Goal: Information Seeking & Learning: Learn about a topic

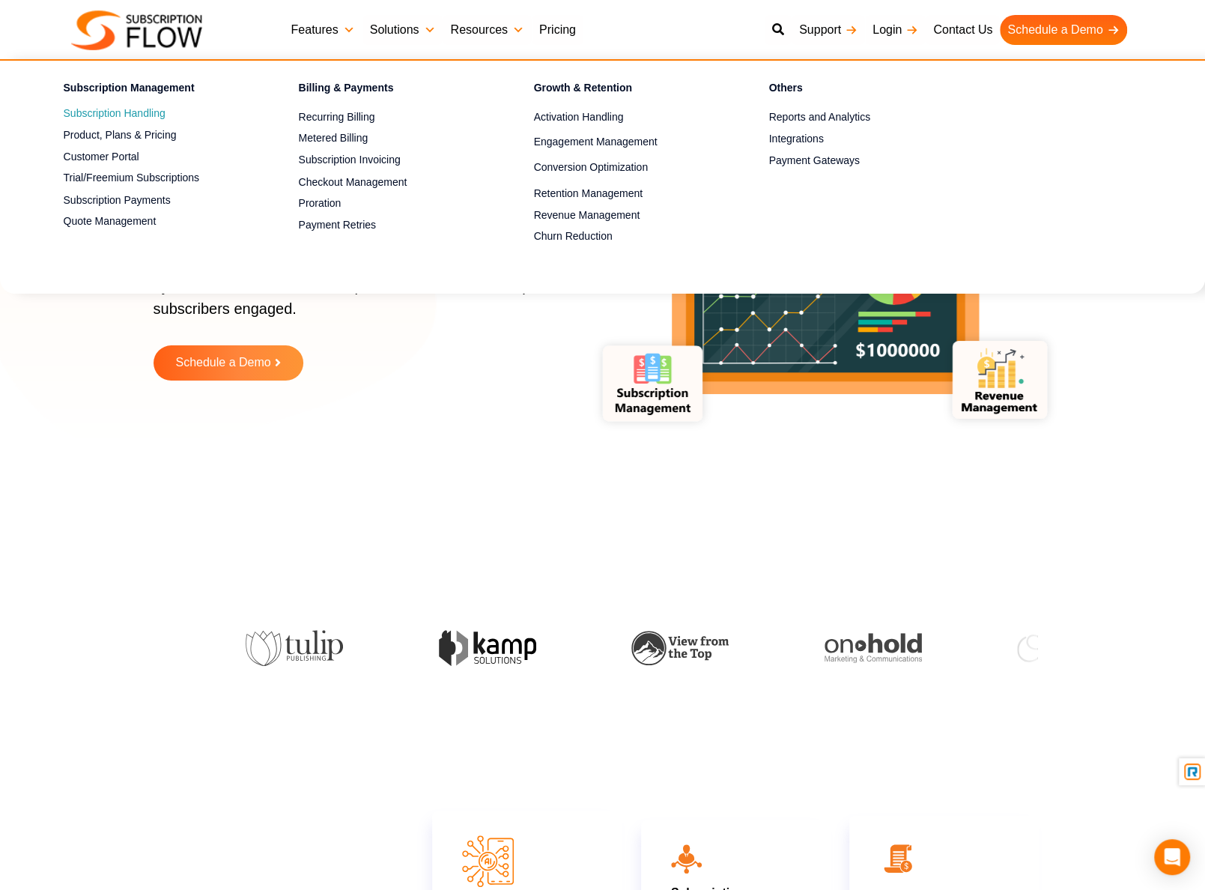
click at [95, 109] on link "Subscription Handling" at bounding box center [155, 114] width 183 height 18
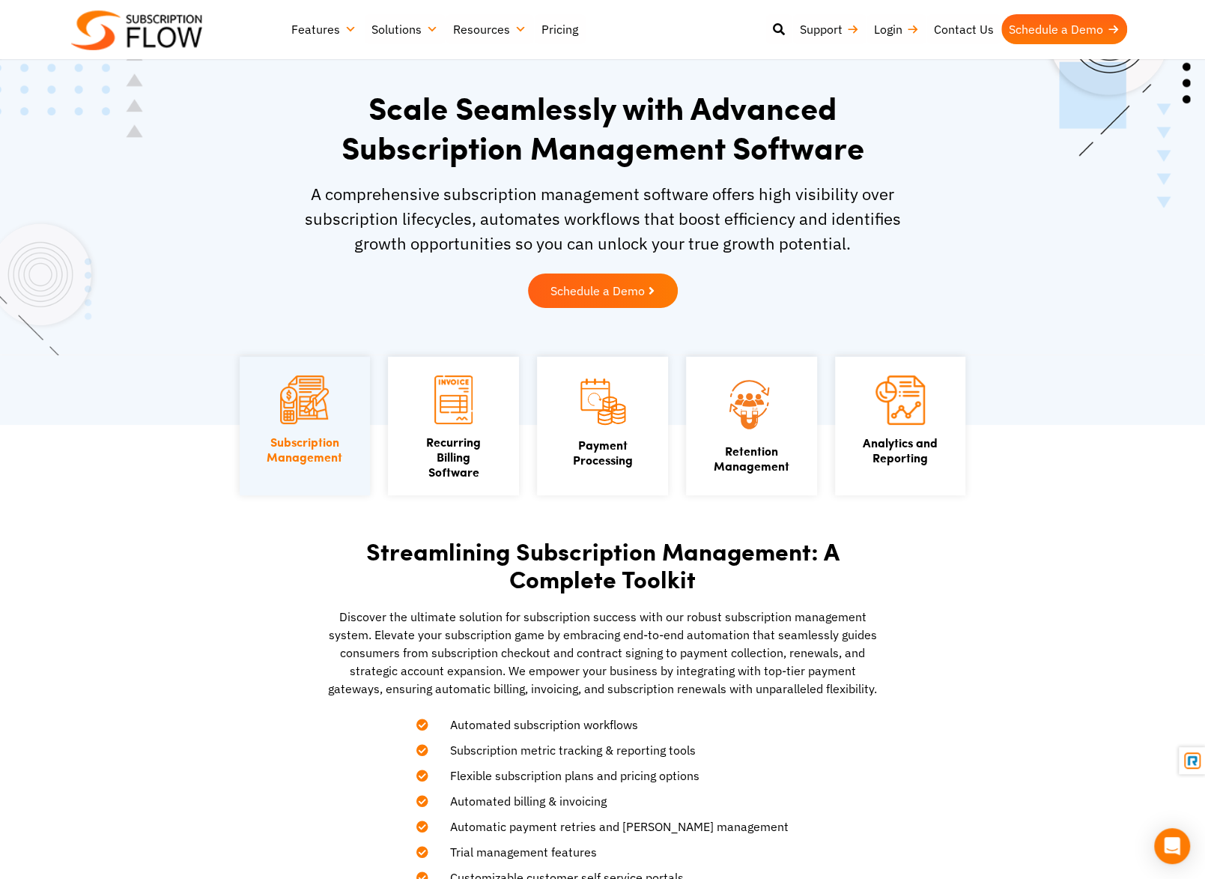
scroll to position [19, 0]
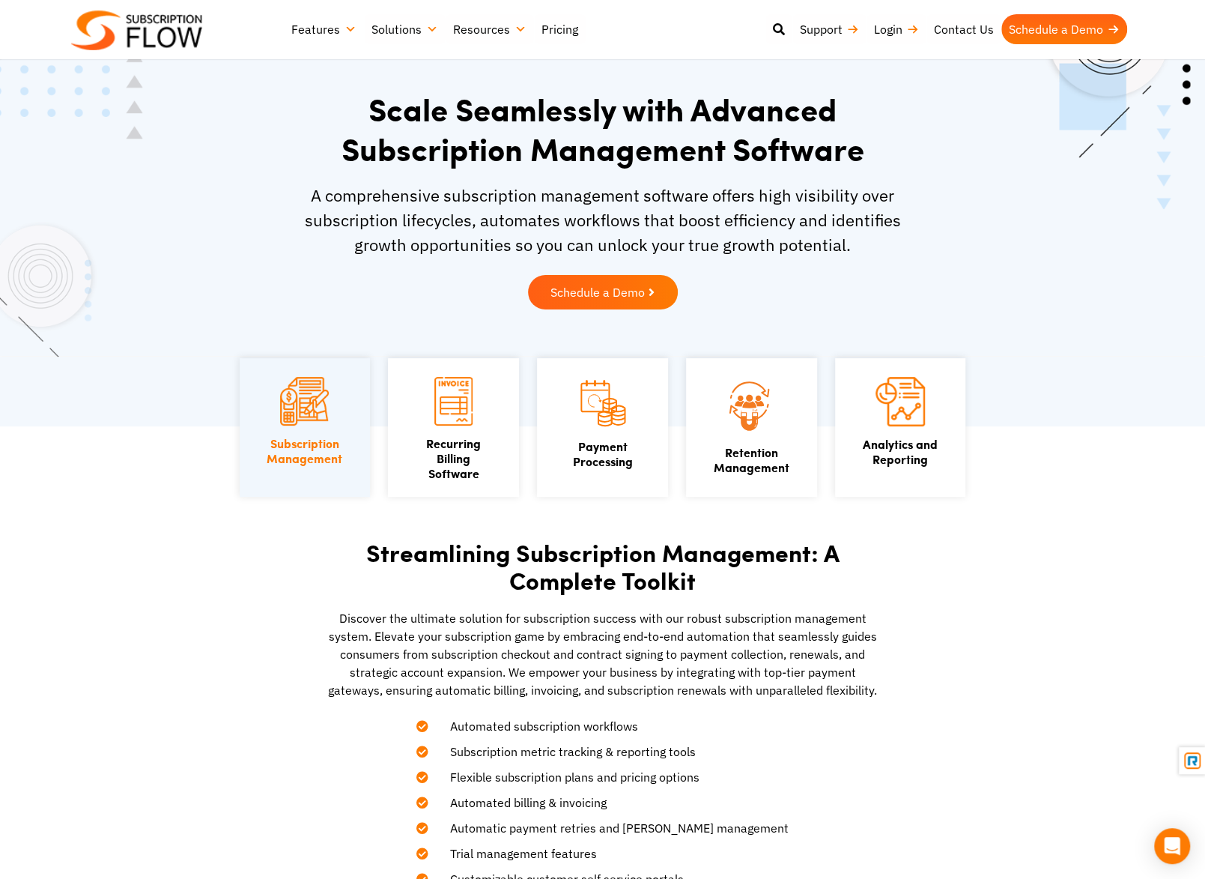
click at [891, 645] on section "Streamlining Subscription Management: A Complete Toolkit Discover the ultimate …" at bounding box center [602, 710] width 1205 height 569
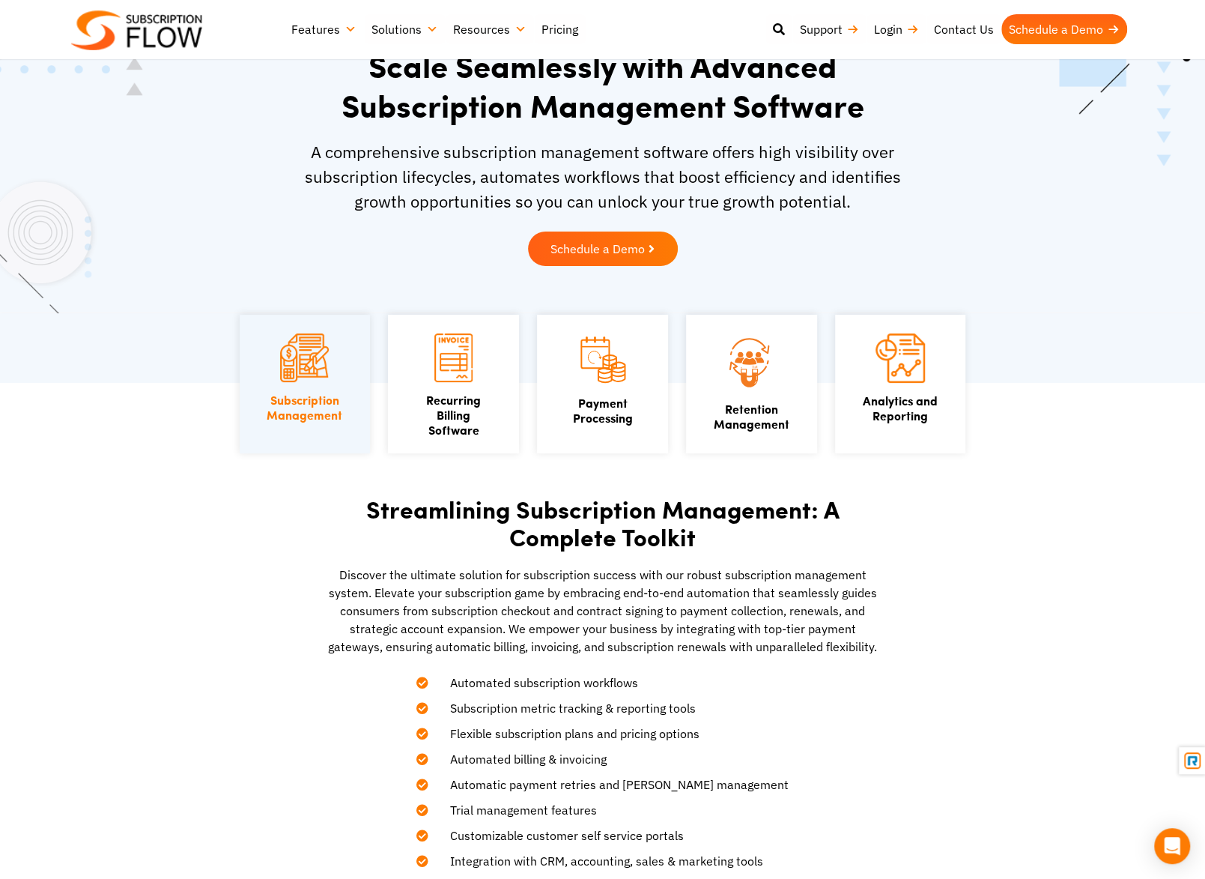
scroll to position [0, 0]
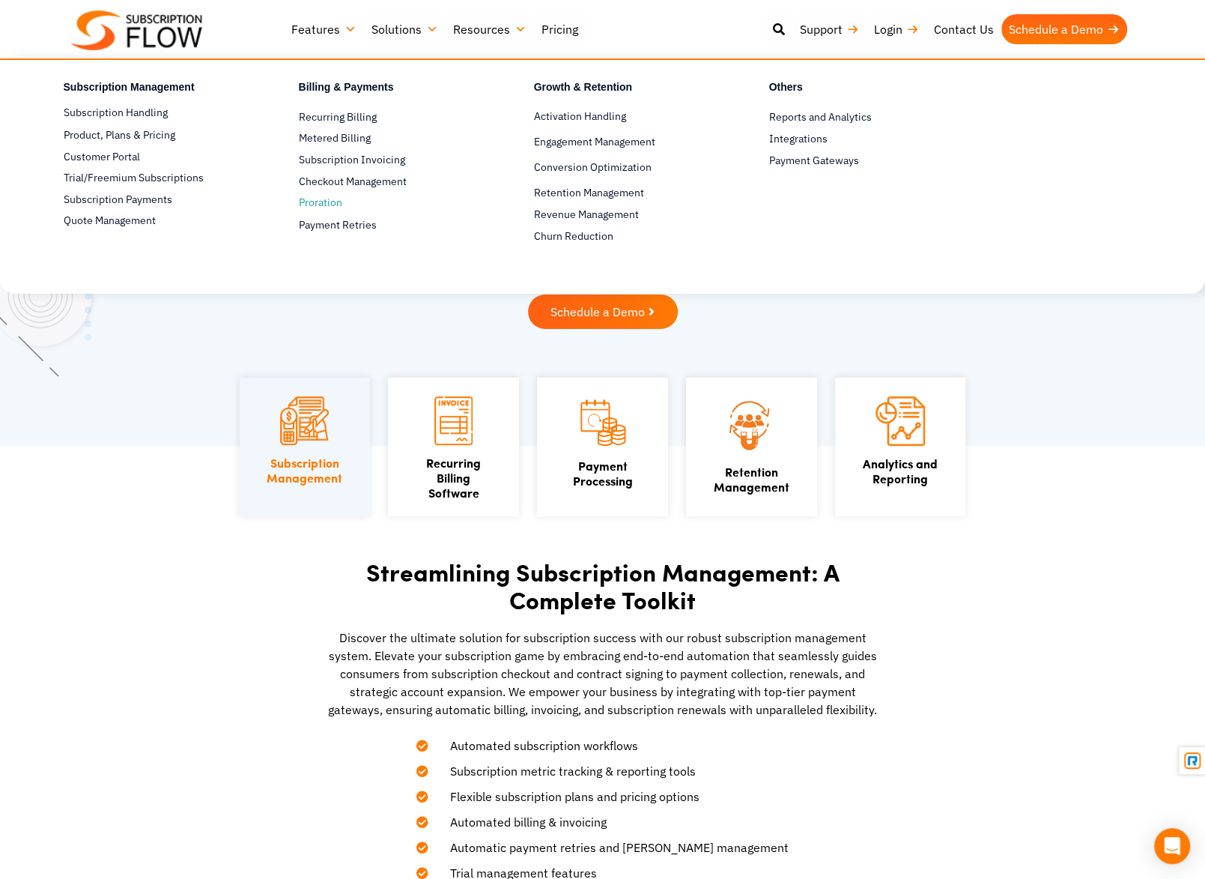
click at [314, 197] on link "Proration" at bounding box center [390, 203] width 183 height 18
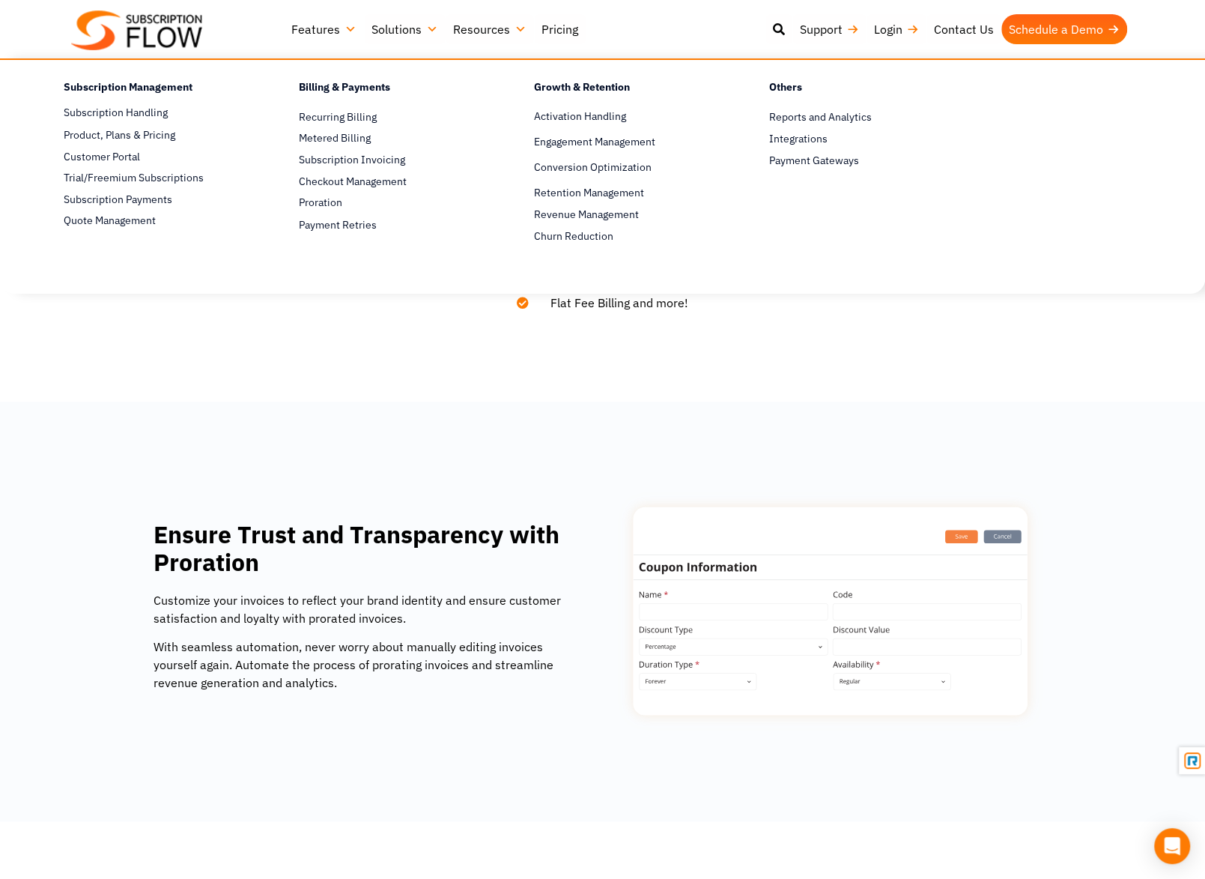
scroll to position [414, 0]
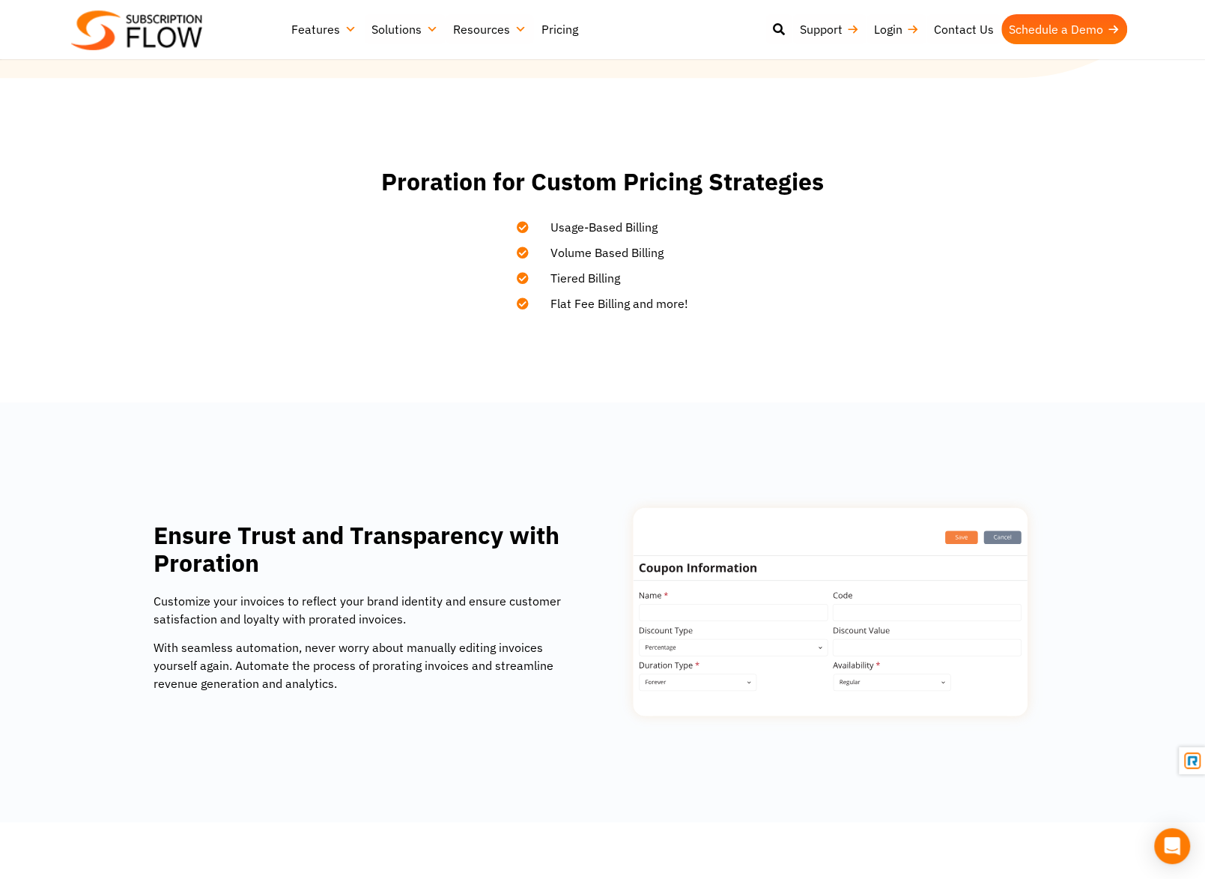
click at [551, 28] on link "Pricing" at bounding box center [560, 29] width 52 height 30
